Goal: Navigation & Orientation: Find specific page/section

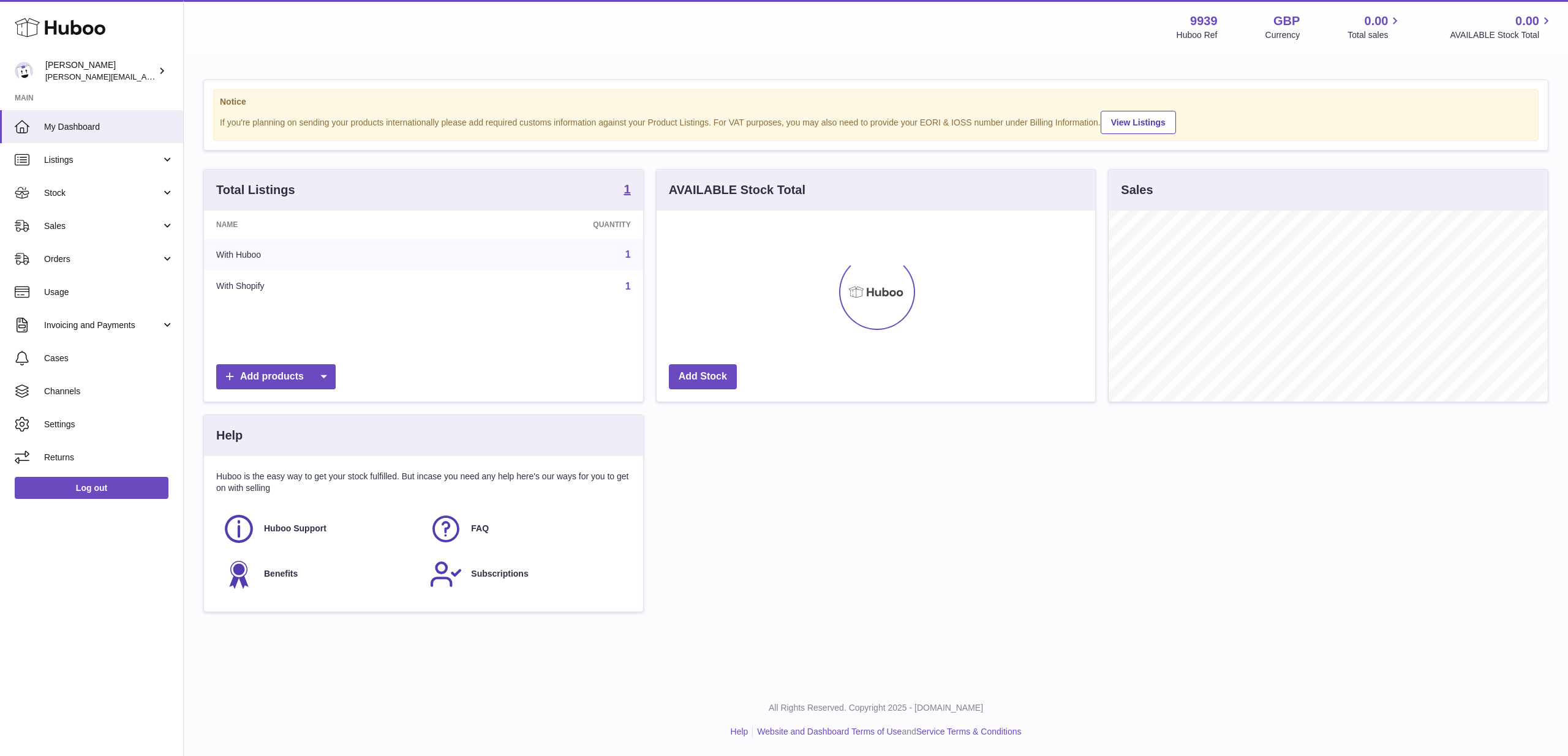
scroll to position [191, 439]
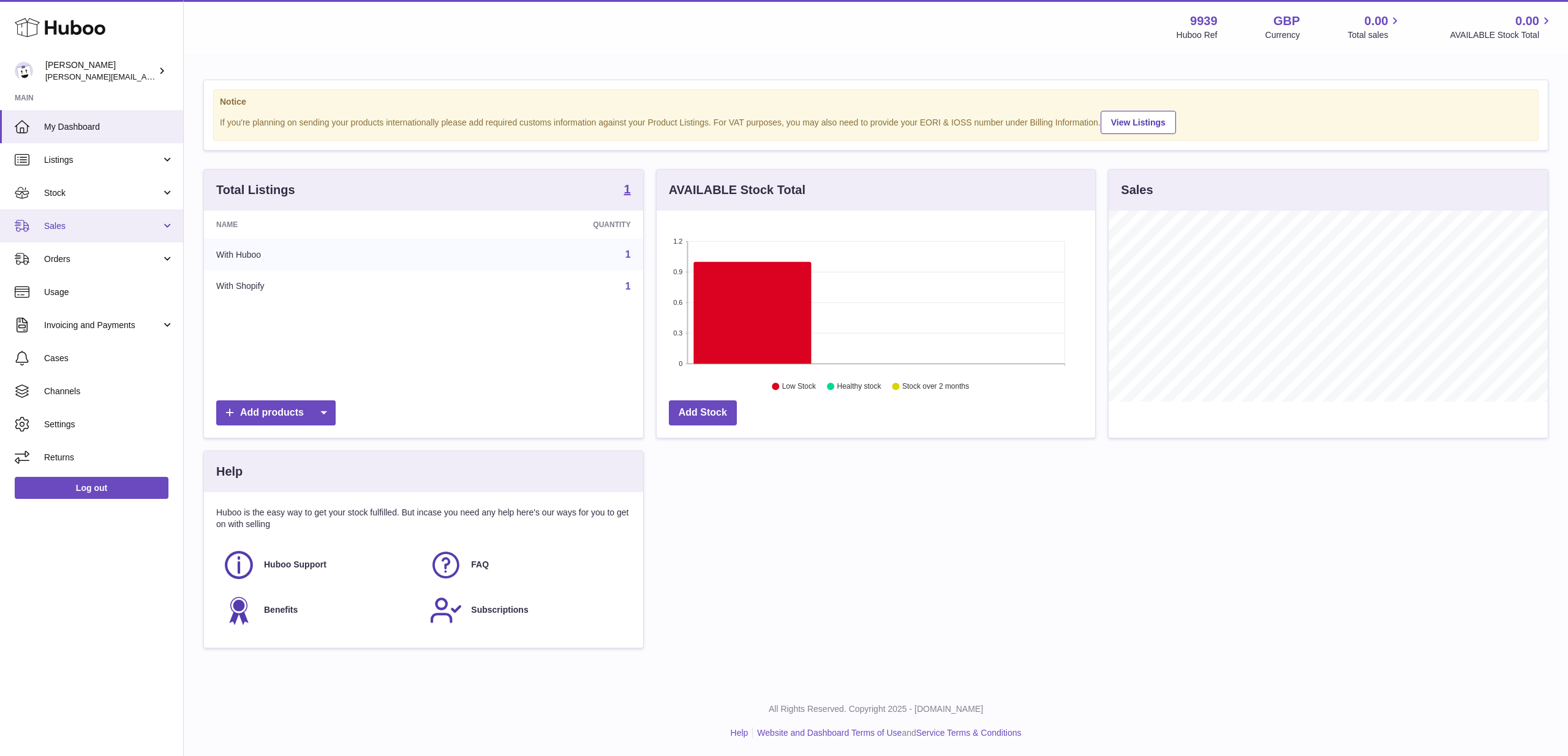
click at [89, 223] on span "Sales" at bounding box center [102, 226] width 117 height 11
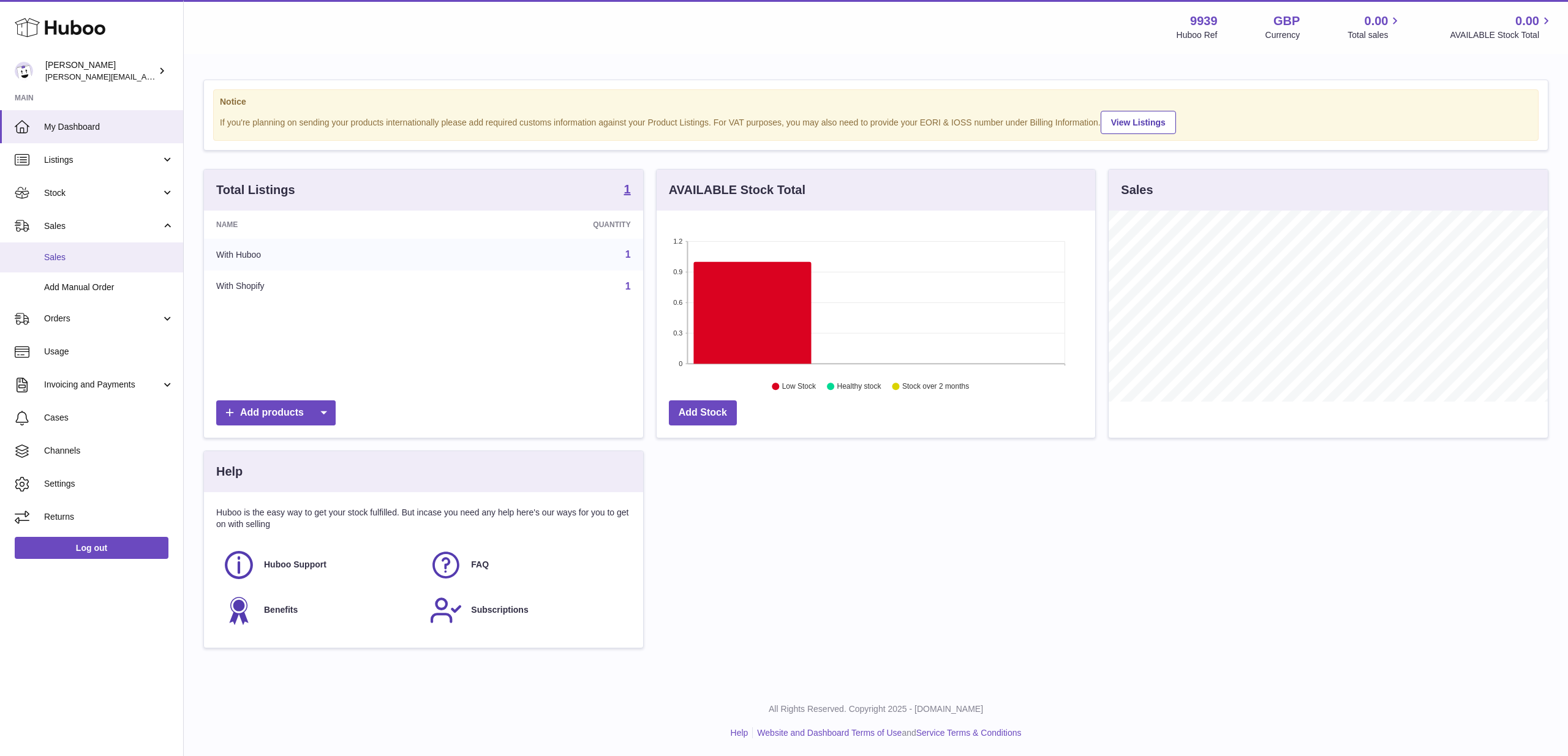
click at [89, 258] on span "Sales" at bounding box center [109, 257] width 130 height 11
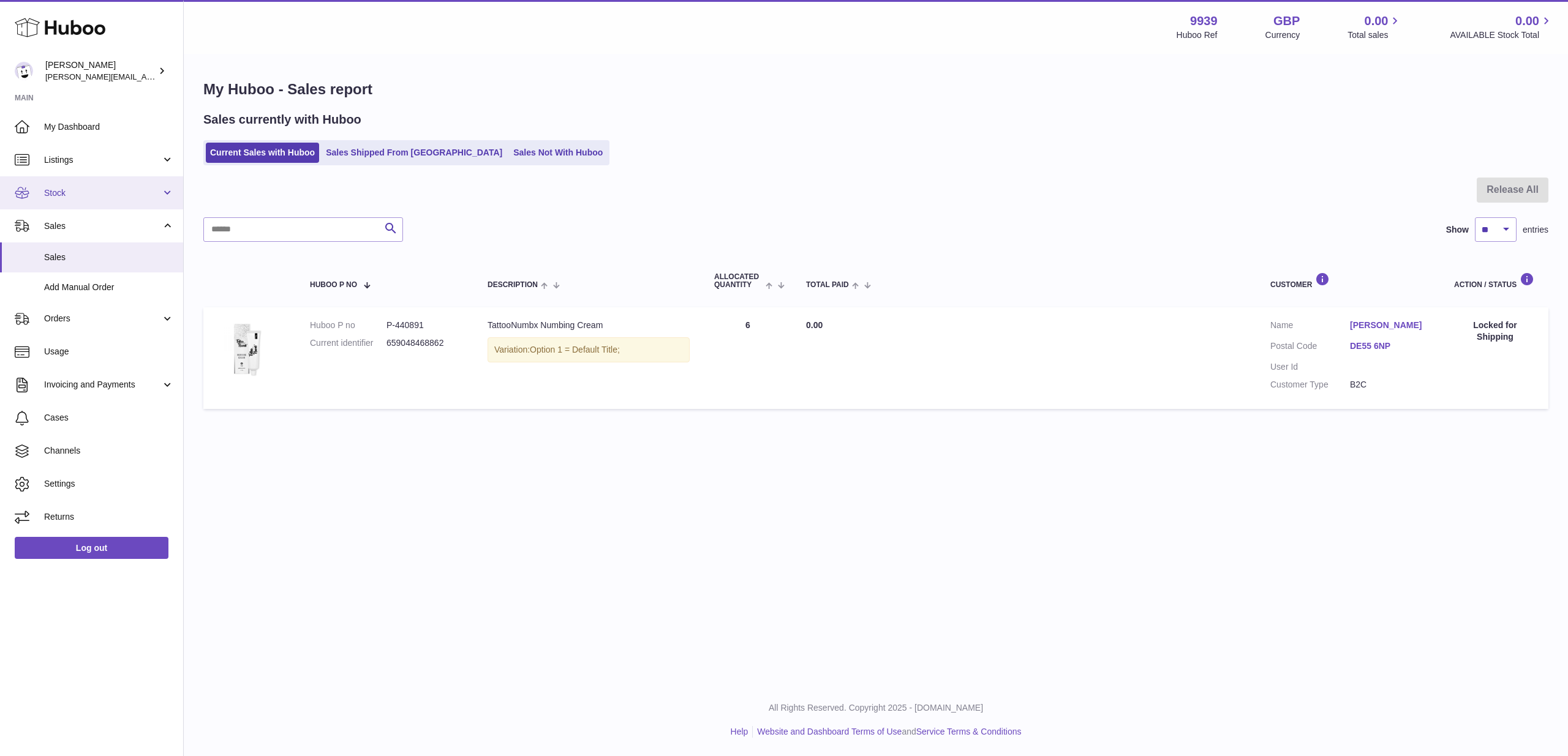
click at [100, 189] on span "Stock" at bounding box center [102, 193] width 117 height 11
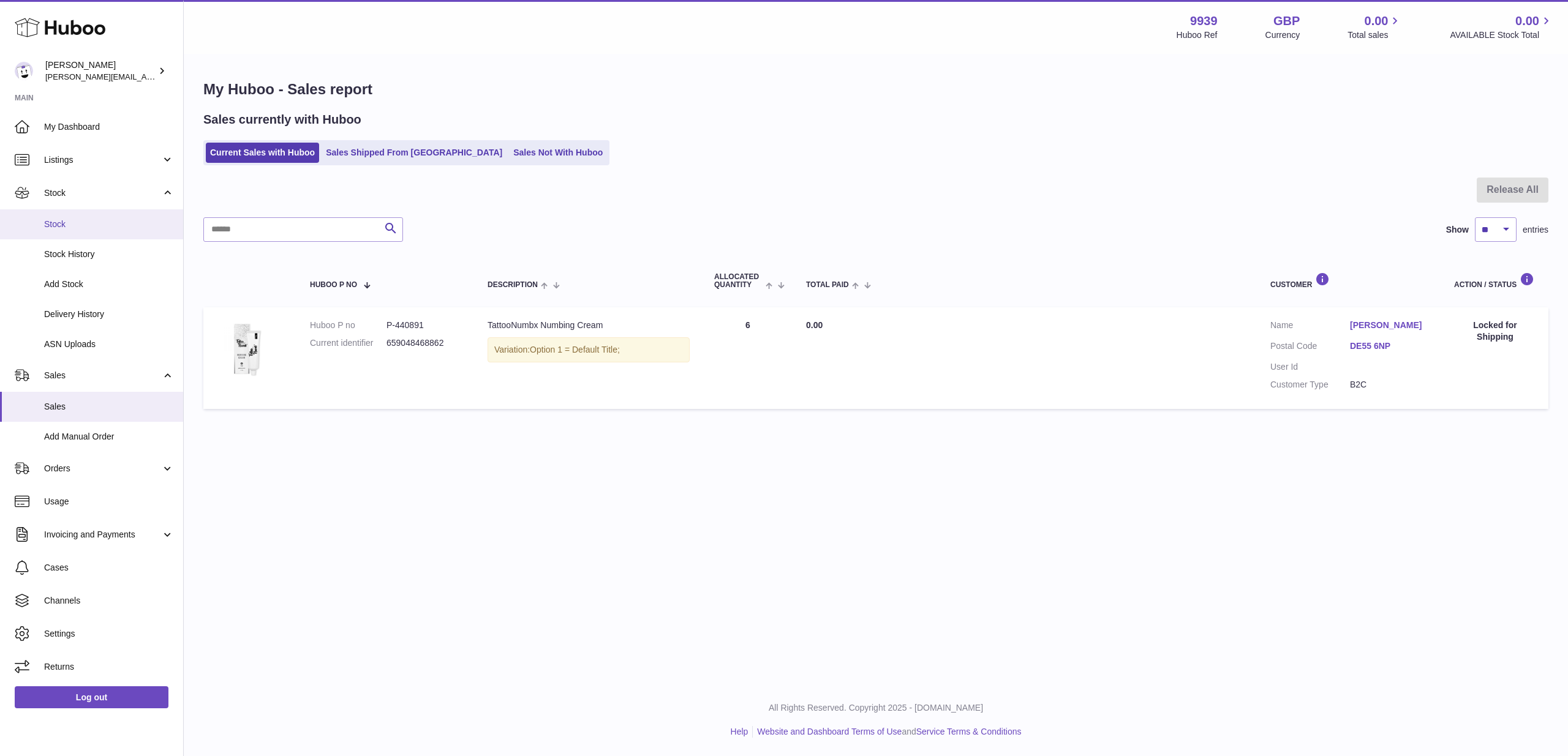
click at [92, 215] on link "Stock" at bounding box center [92, 224] width 183 height 30
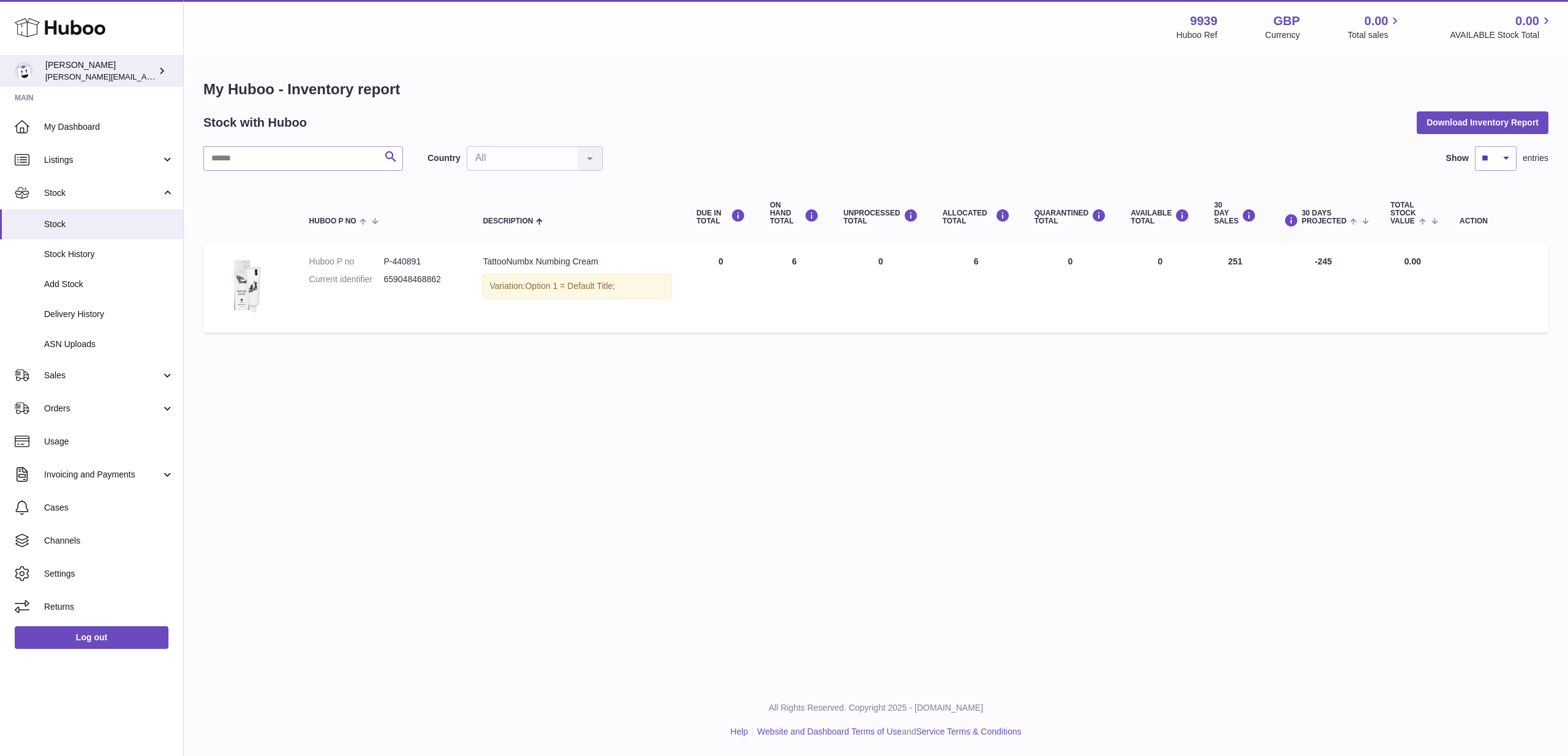
click at [102, 63] on div "Tom Hardy tommyhardy@hotmail.com" at bounding box center [100, 71] width 110 height 23
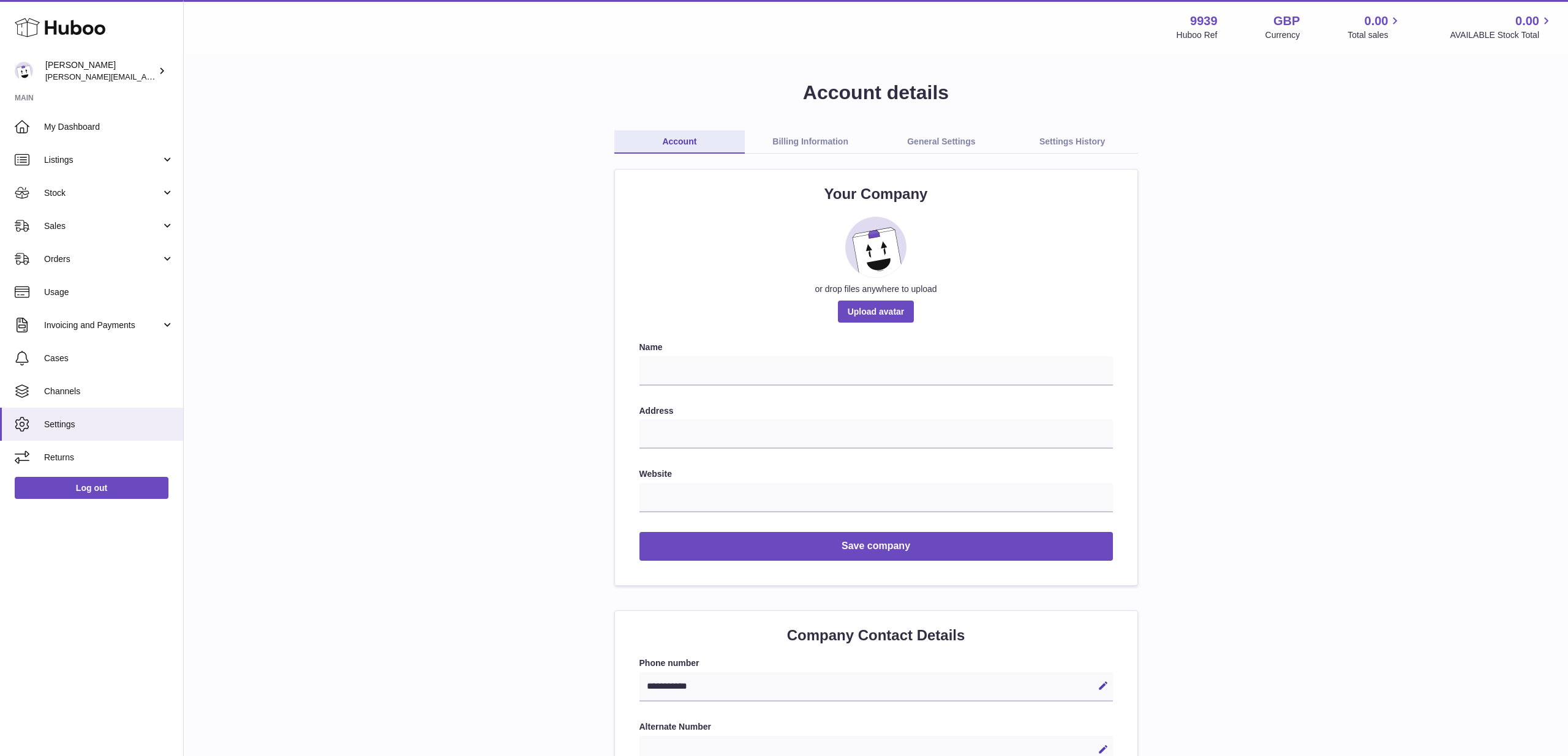
drag, startPoint x: 116, startPoint y: 28, endPoint x: 52, endPoint y: 25, distance: 64.1
click at [108, 28] on div "Huboo" at bounding box center [92, 29] width 183 height 53
click at [52, 25] on icon at bounding box center [60, 27] width 91 height 25
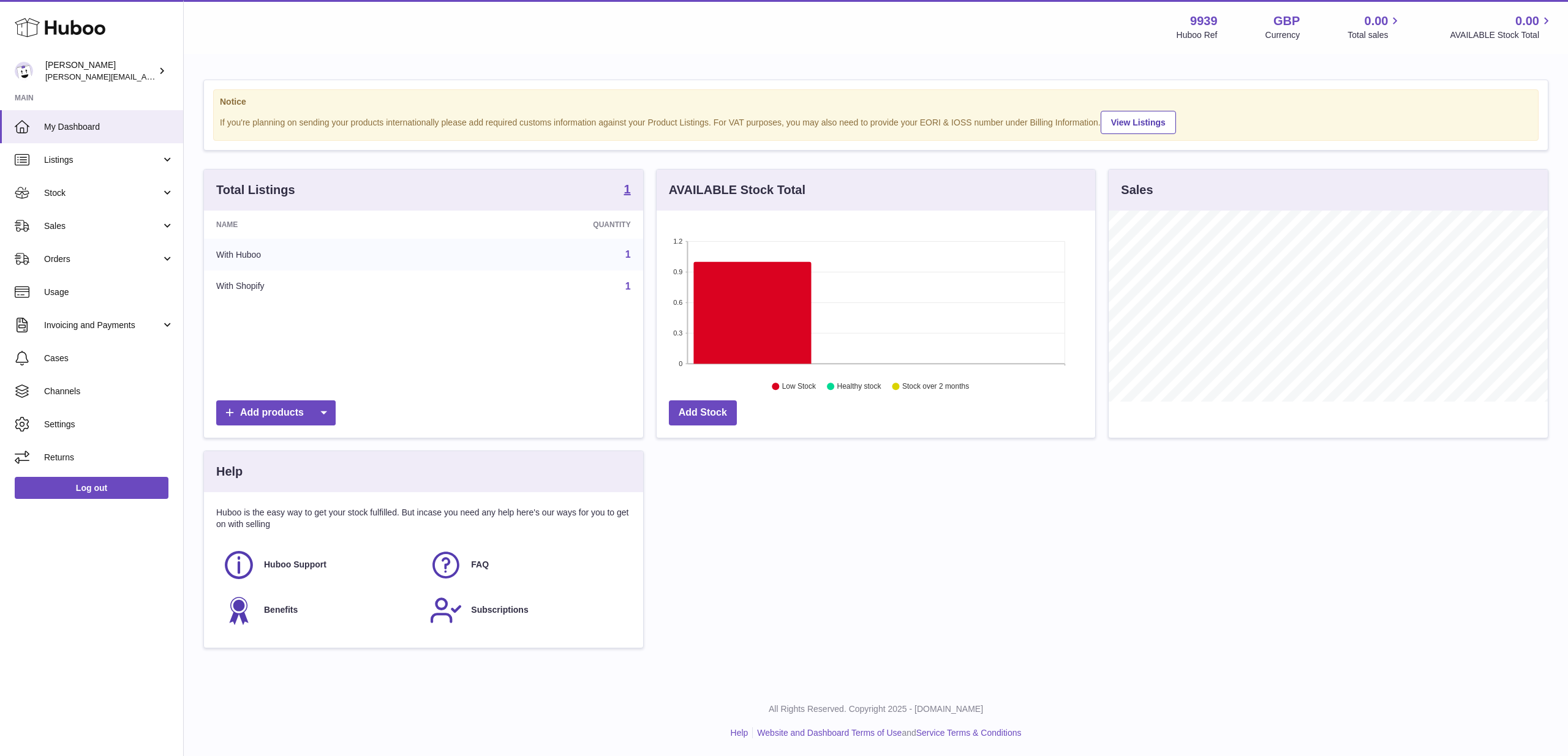
scroll to position [191, 439]
click at [482, 601] on link "Subscriptions" at bounding box center [527, 610] width 195 height 33
click at [84, 200] on link "Stock" at bounding box center [92, 193] width 183 height 33
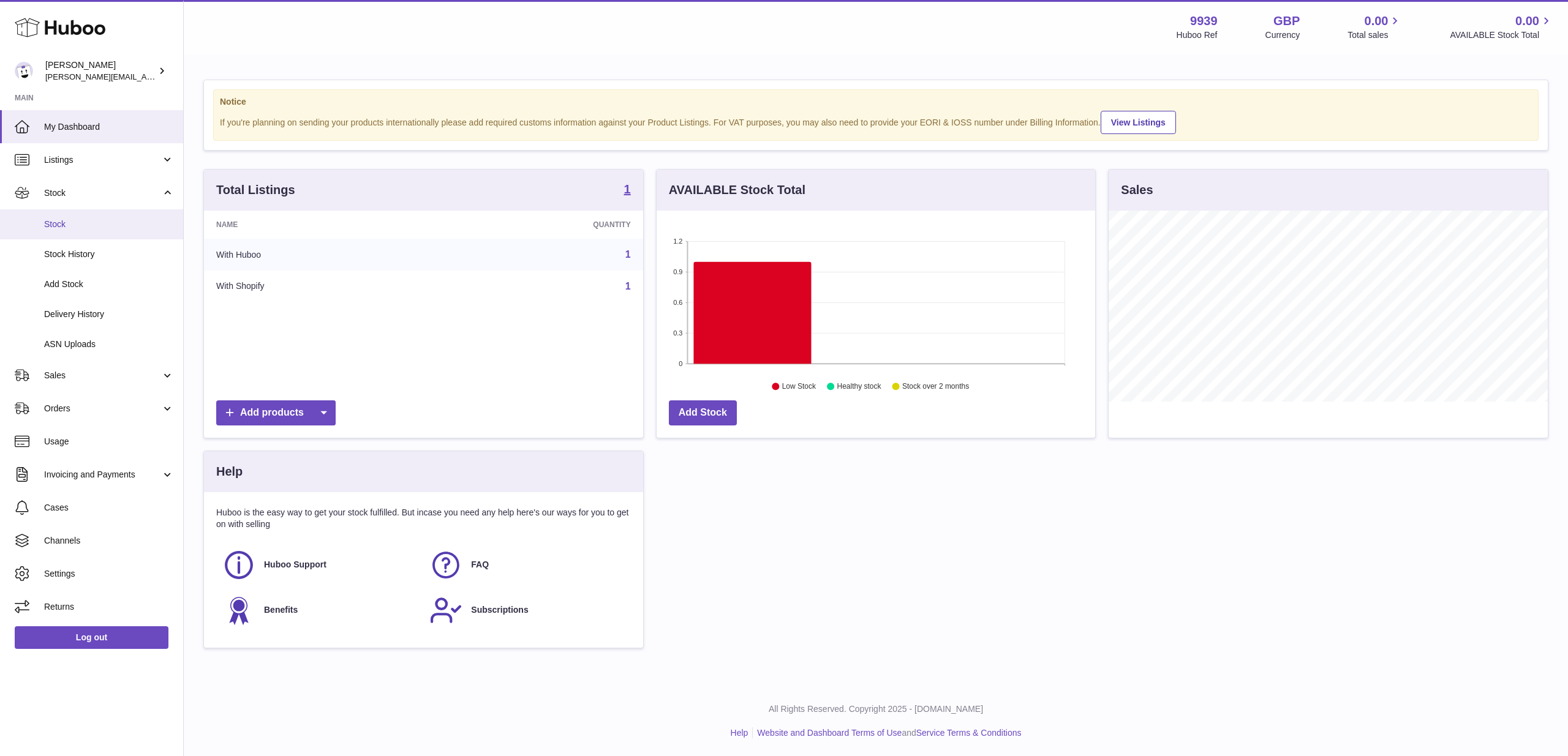
click at [80, 234] on link "Stock" at bounding box center [92, 224] width 183 height 30
